Goal: Transaction & Acquisition: Purchase product/service

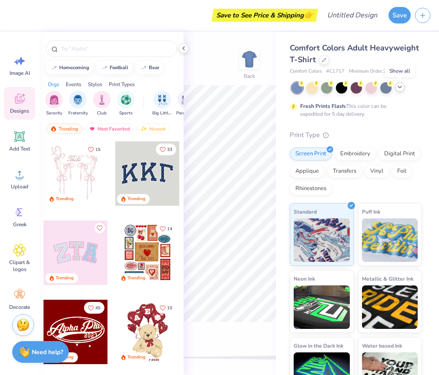
click at [400, 87] on polyline at bounding box center [399, 87] width 3 height 2
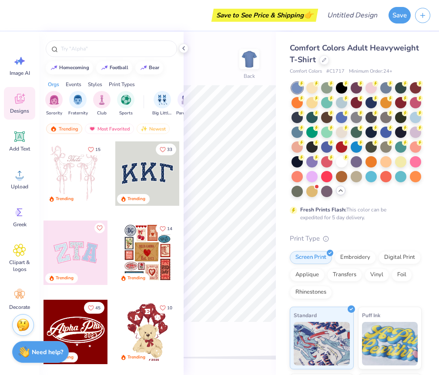
click at [363, 225] on div "Comfort Colors Adult Heavyweight T-Shirt Comfort Colors # C1717 Minimum Order: …" at bounding box center [356, 272] width 132 height 461
click at [183, 45] on icon at bounding box center [183, 48] width 7 height 7
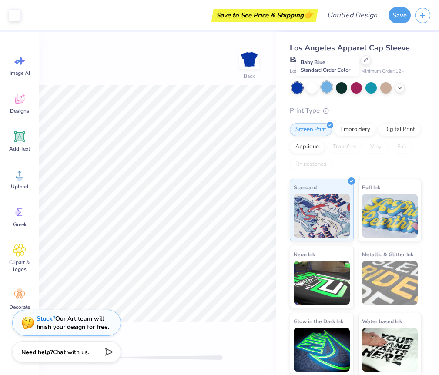
click at [329, 88] on div at bounding box center [326, 86] width 11 height 11
click at [308, 89] on div at bounding box center [311, 86] width 11 height 11
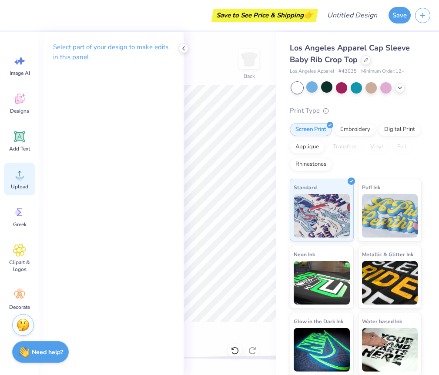
click at [18, 184] on span "Upload" at bounding box center [19, 186] width 17 height 7
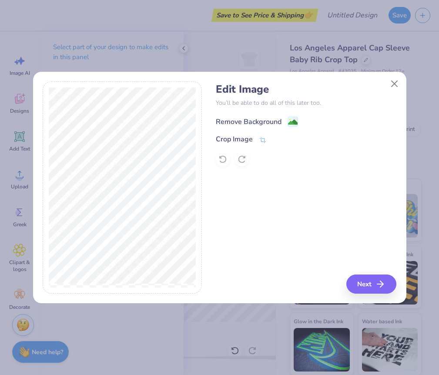
click at [254, 118] on div "Remove Background" at bounding box center [249, 122] width 66 height 10
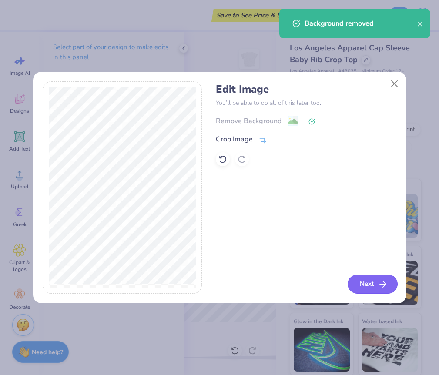
click at [369, 281] on button "Next" at bounding box center [373, 284] width 50 height 19
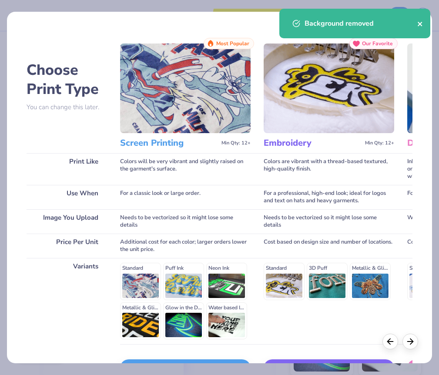
click at [421, 23] on icon "close" at bounding box center [420, 24] width 4 height 4
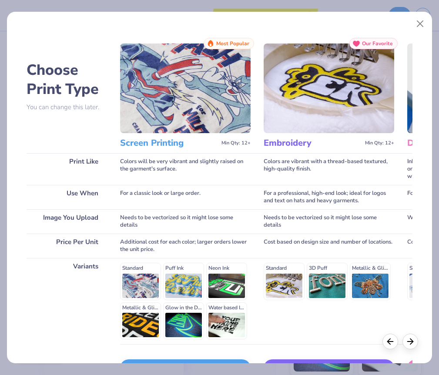
click at [201, 94] on img at bounding box center [185, 89] width 131 height 90
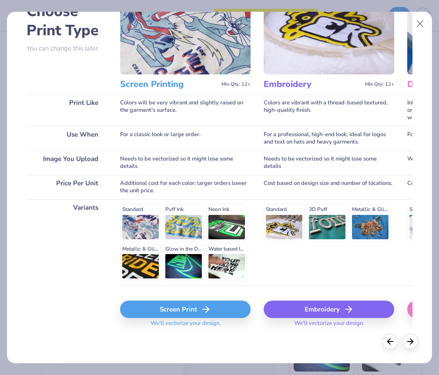
click at [201, 309] on icon at bounding box center [206, 309] width 10 height 10
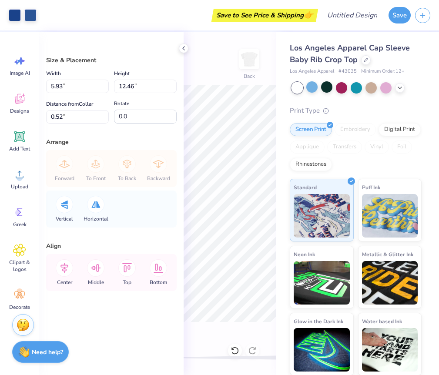
type input "4.56"
type input "9.57"
type input "3.40"
click at [229, 336] on div "Back" at bounding box center [230, 203] width 92 height 343
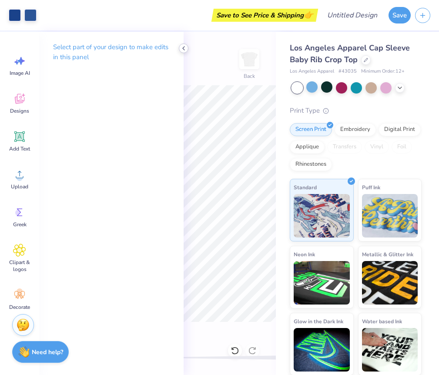
click at [183, 47] on icon at bounding box center [183, 48] width 7 height 7
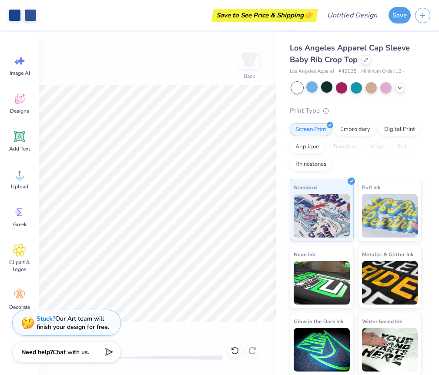
click at [175, 63] on div "Back" at bounding box center [157, 203] width 237 height 343
